Goal: Task Accomplishment & Management: Complete application form

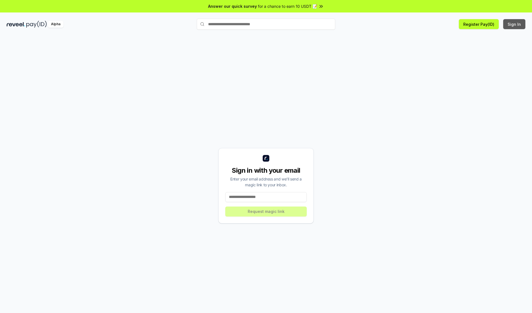
click at [514, 24] on button "Sign In" at bounding box center [514, 24] width 22 height 10
type input "**********"
click at [266, 211] on button "Request magic link" at bounding box center [265, 211] width 81 height 10
